Goal: Obtain resource: Download file/media

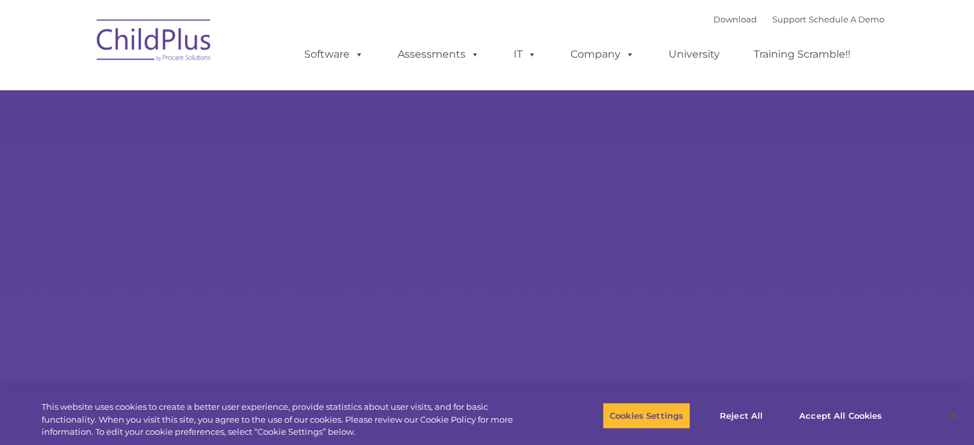
select select "MEDIUM"
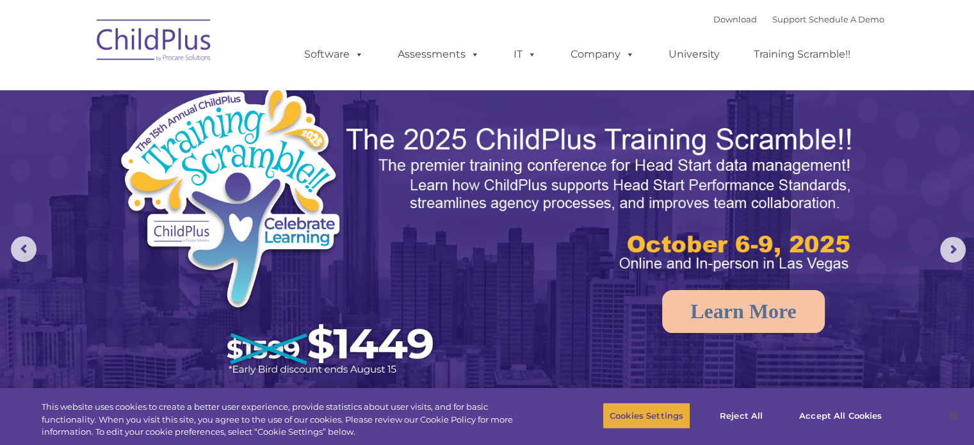
click at [647, 412] on button "Cookies Settings" at bounding box center [646, 415] width 88 height 27
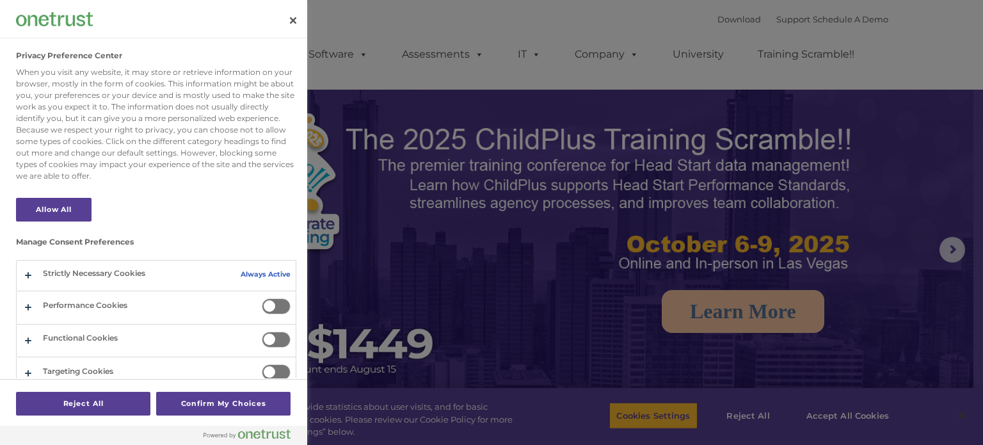
click at [894, 351] on div at bounding box center [491, 222] width 983 height 445
click at [852, 444] on div at bounding box center [491, 222] width 983 height 445
click at [849, 407] on div at bounding box center [491, 222] width 983 height 445
click at [834, 435] on div at bounding box center [491, 222] width 983 height 445
click at [296, 26] on button "Close" at bounding box center [293, 20] width 28 height 28
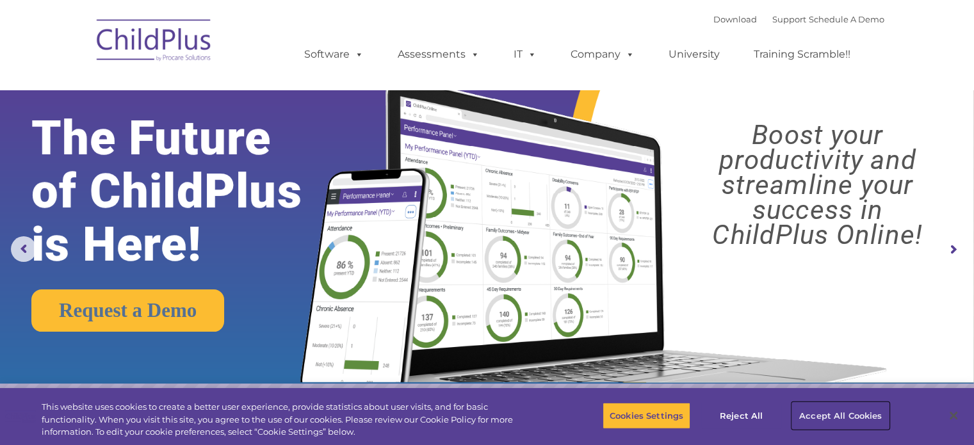
click at [837, 412] on button "Accept All Cookies" at bounding box center [840, 415] width 97 height 27
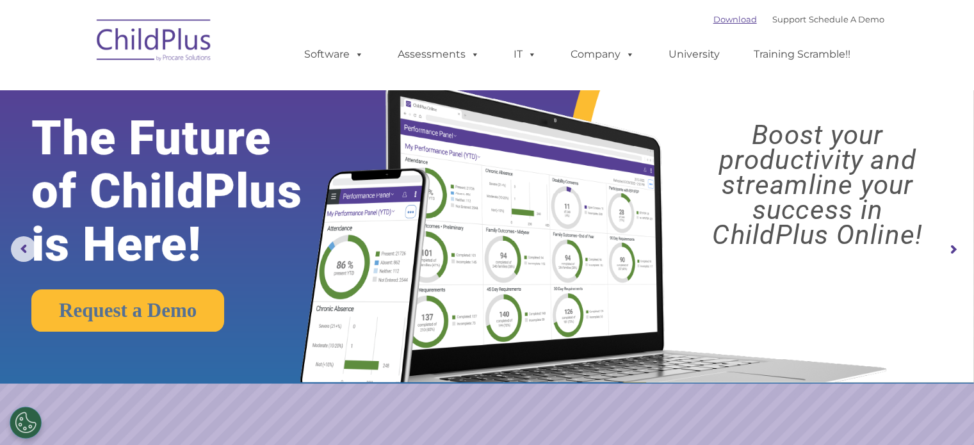
click at [727, 17] on link "Download" at bounding box center [735, 19] width 44 height 10
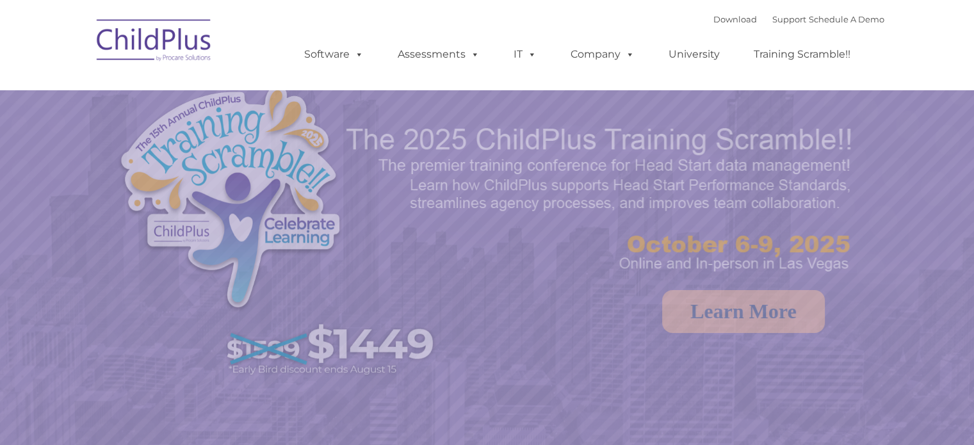
select select "MEDIUM"
